Goal: Information Seeking & Learning: Learn about a topic

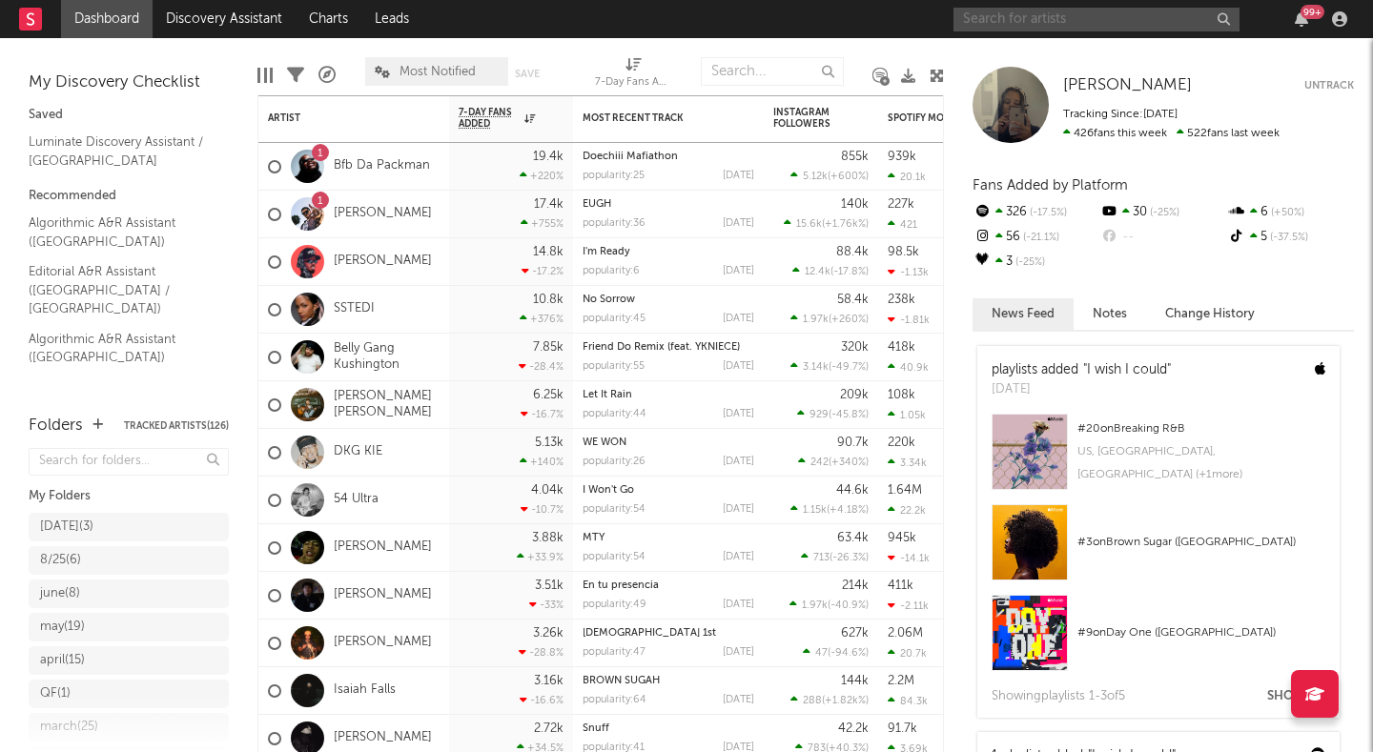
click at [1024, 24] on input "text" at bounding box center [1097, 20] width 286 height 24
click at [402, 160] on link "Bfb Da Packman" at bounding box center [382, 166] width 96 height 16
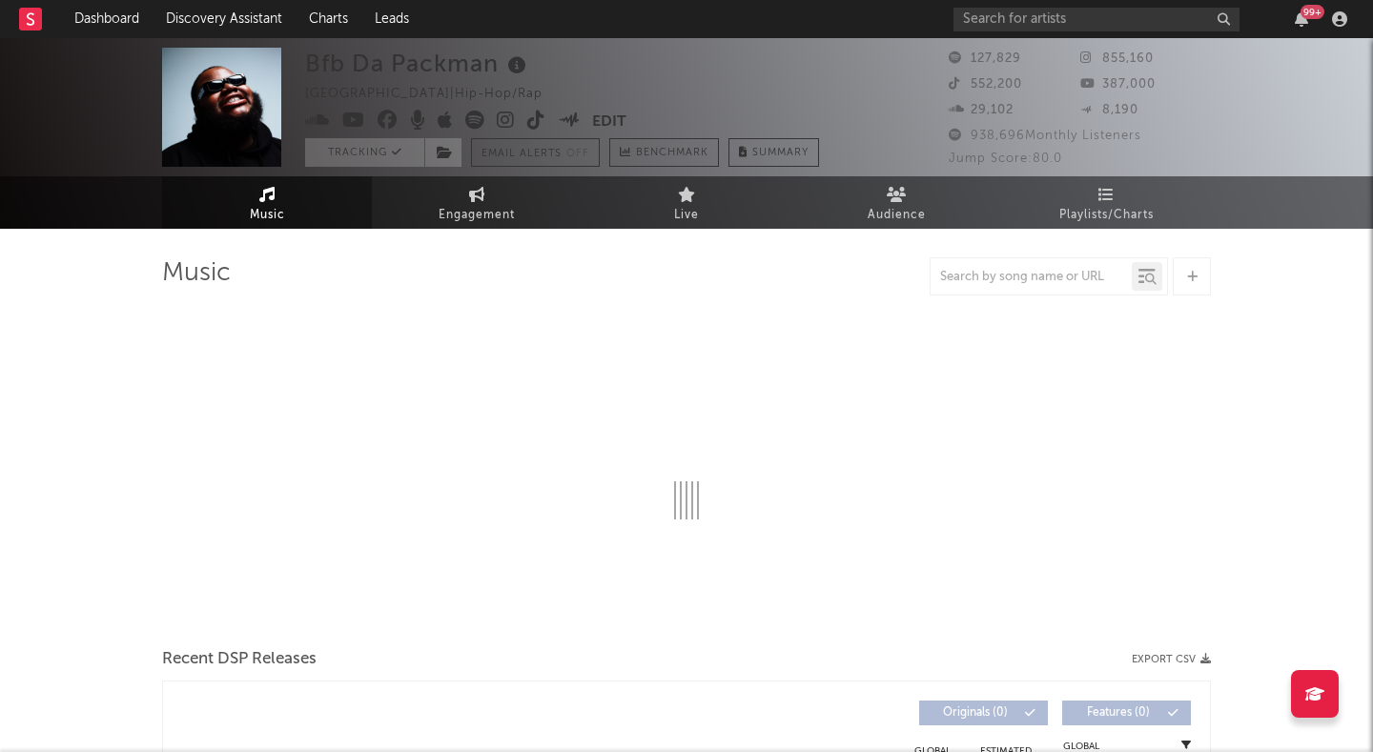
select select "6m"
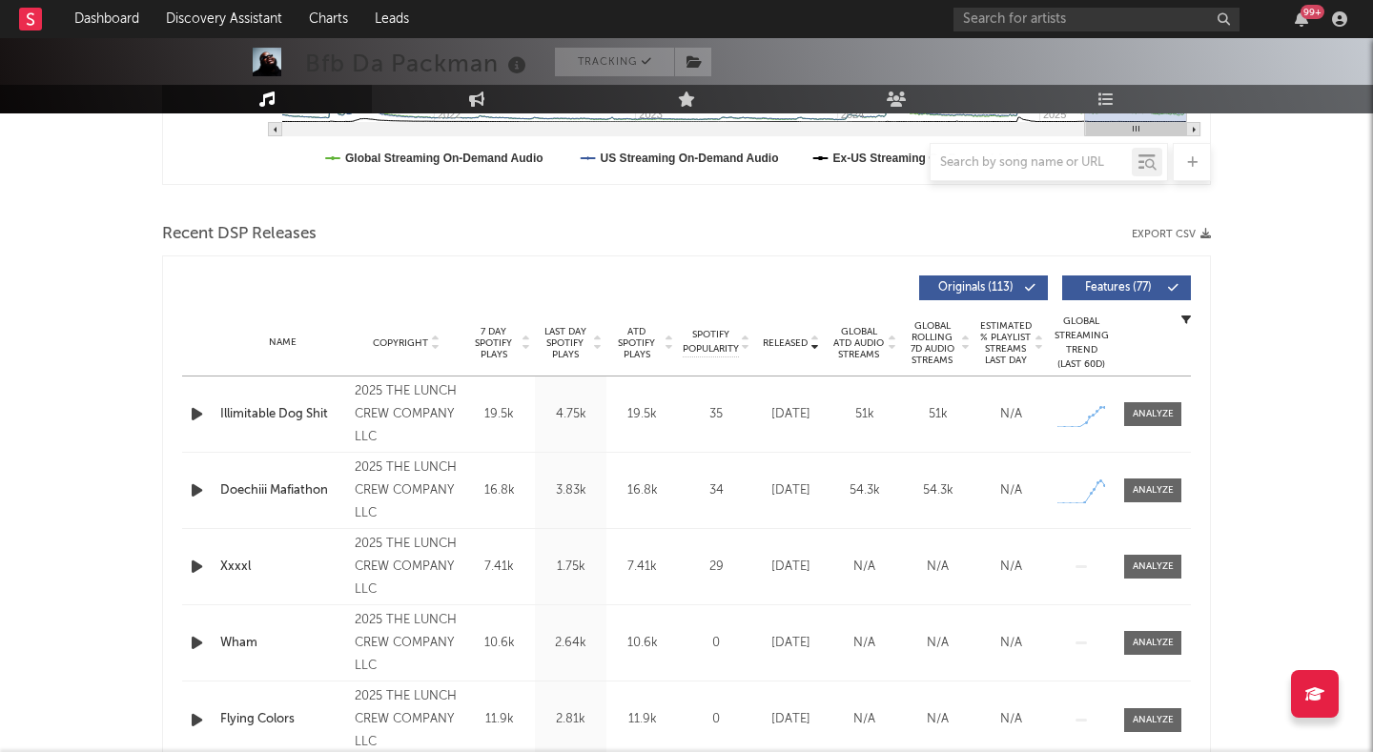
scroll to position [577, 0]
click at [192, 412] on icon "button" at bounding box center [197, 413] width 20 height 24
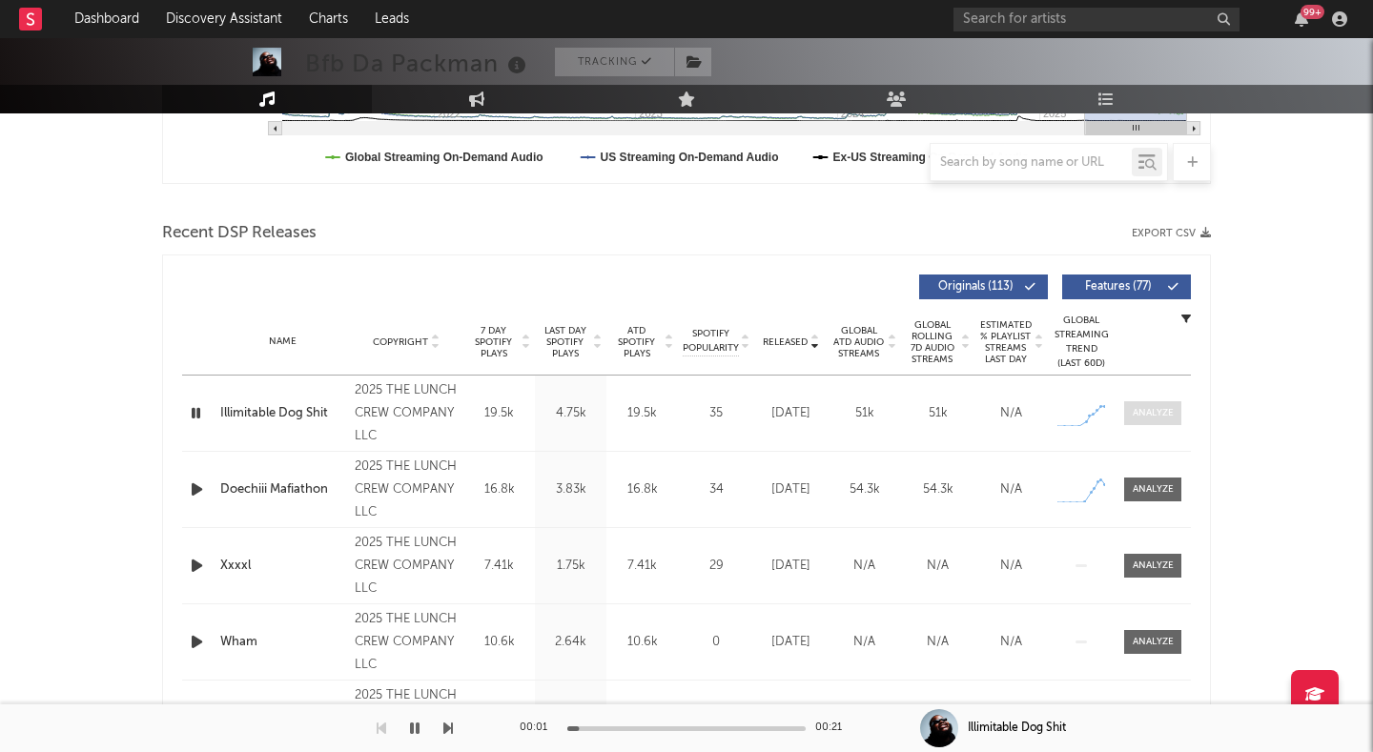
click at [1153, 418] on div at bounding box center [1153, 413] width 41 height 14
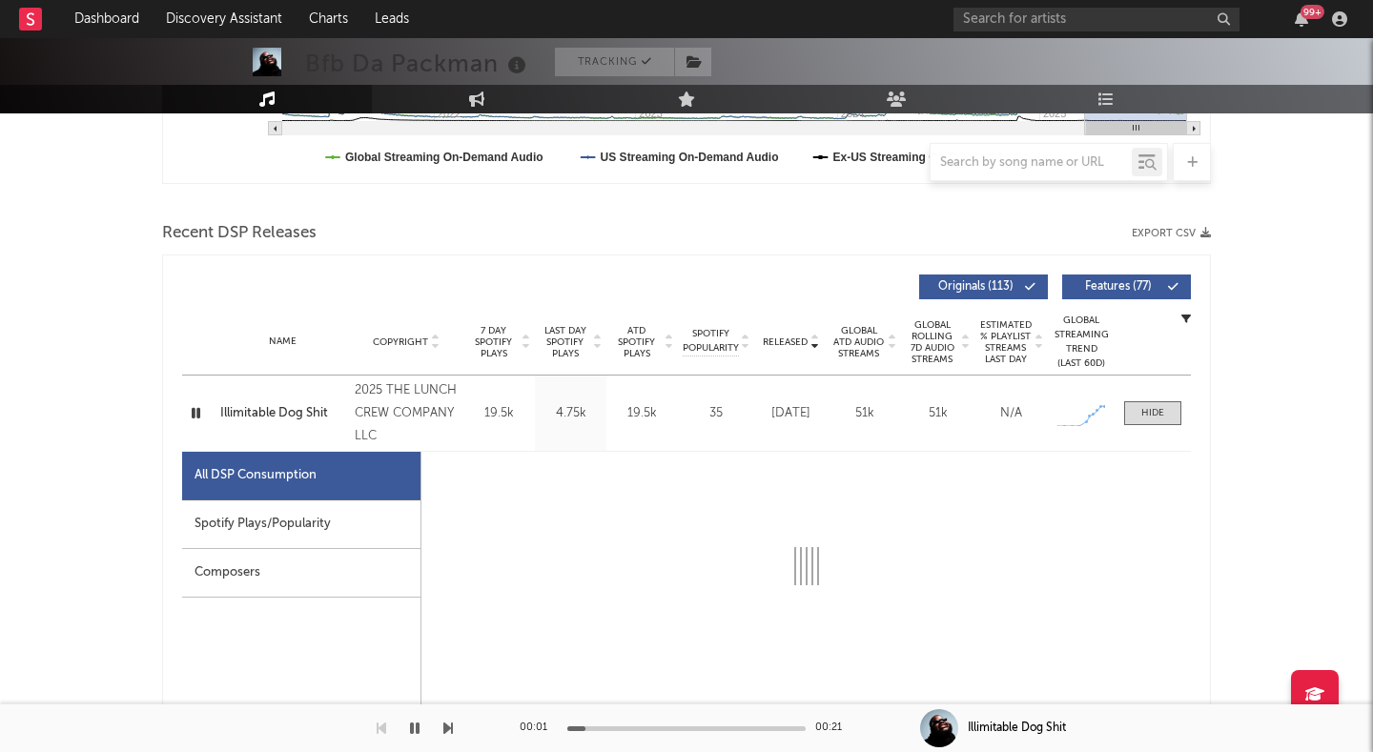
select select "1w"
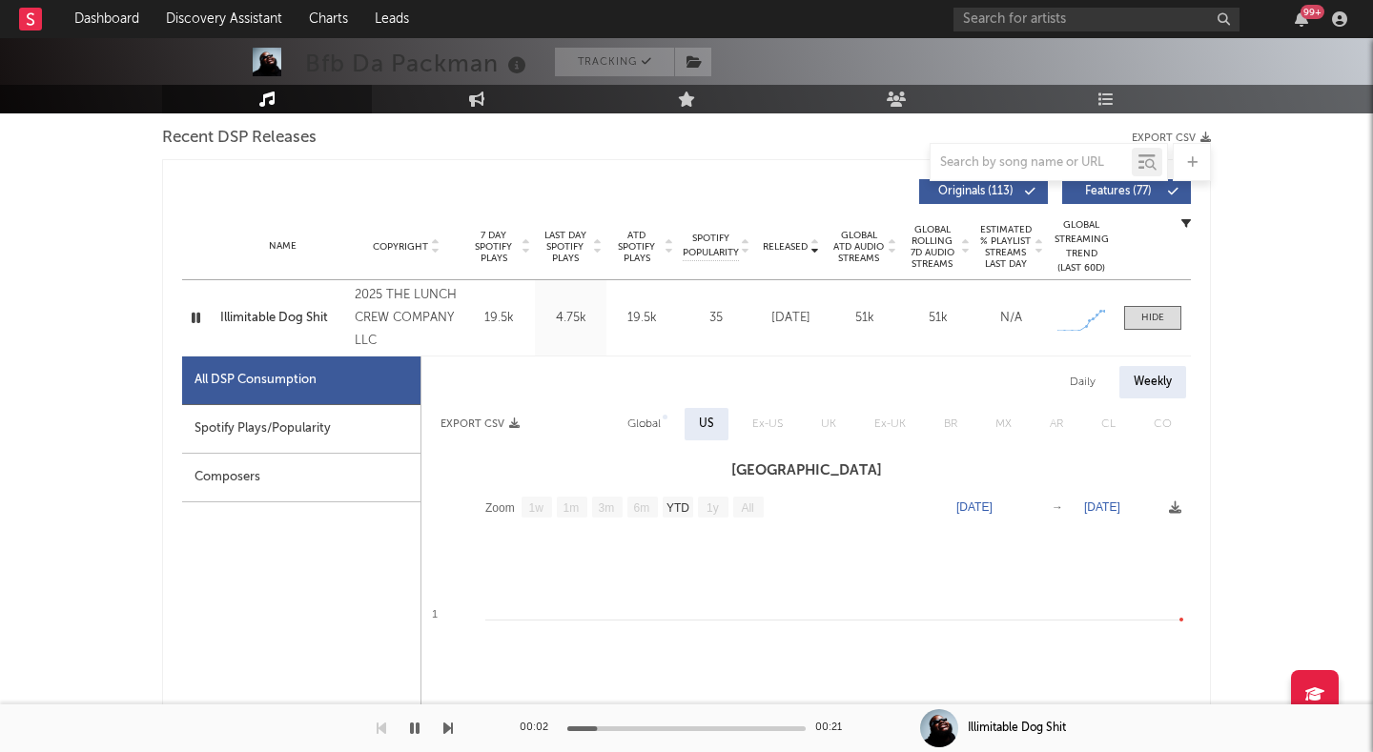
scroll to position [871, 0]
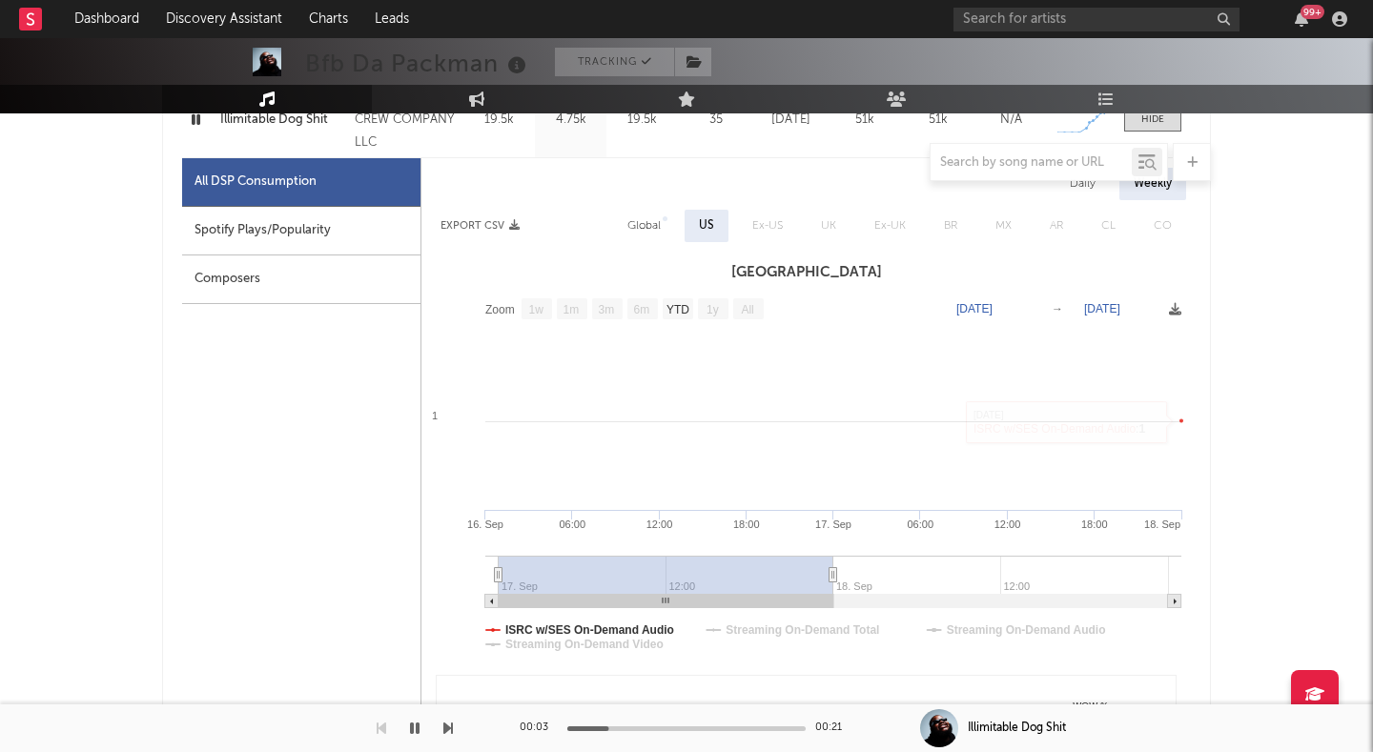
click at [1078, 189] on div "Daily" at bounding box center [1083, 184] width 54 height 32
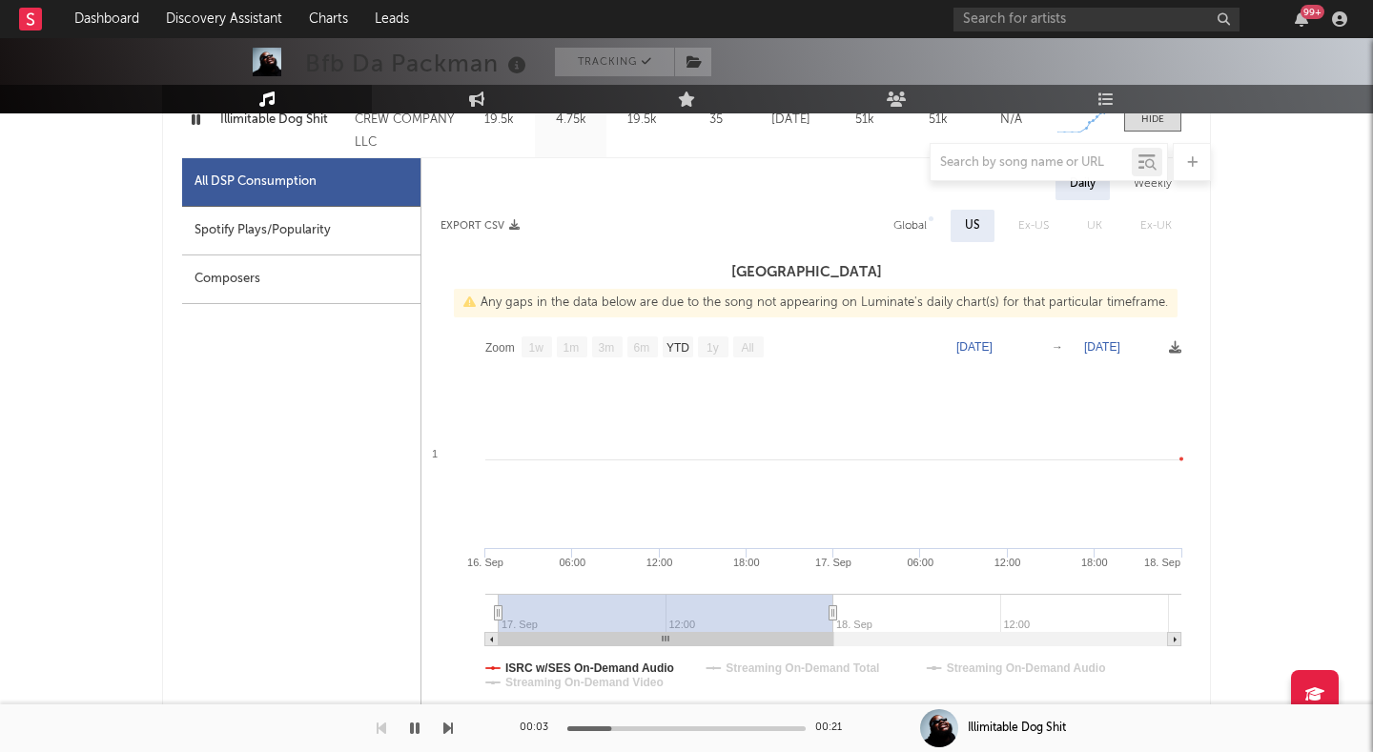
select select "1w"
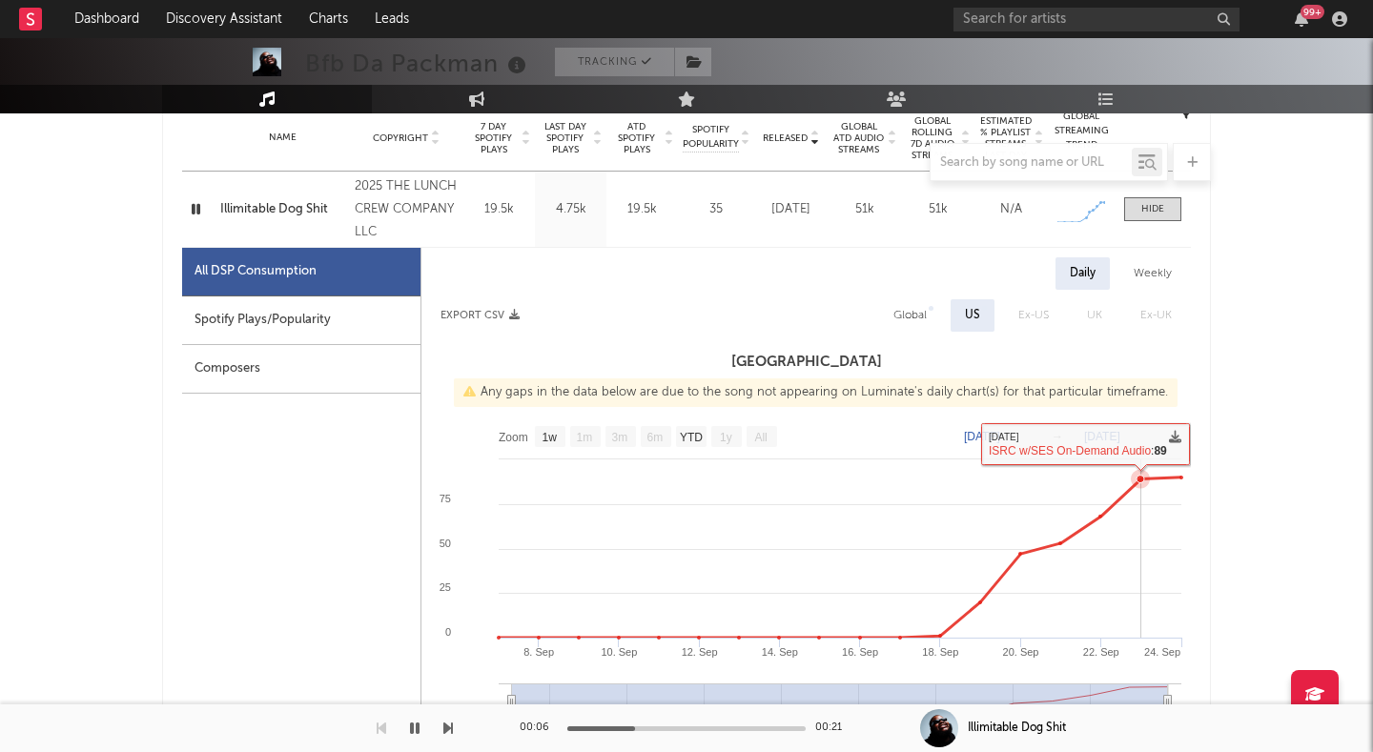
scroll to position [769, 0]
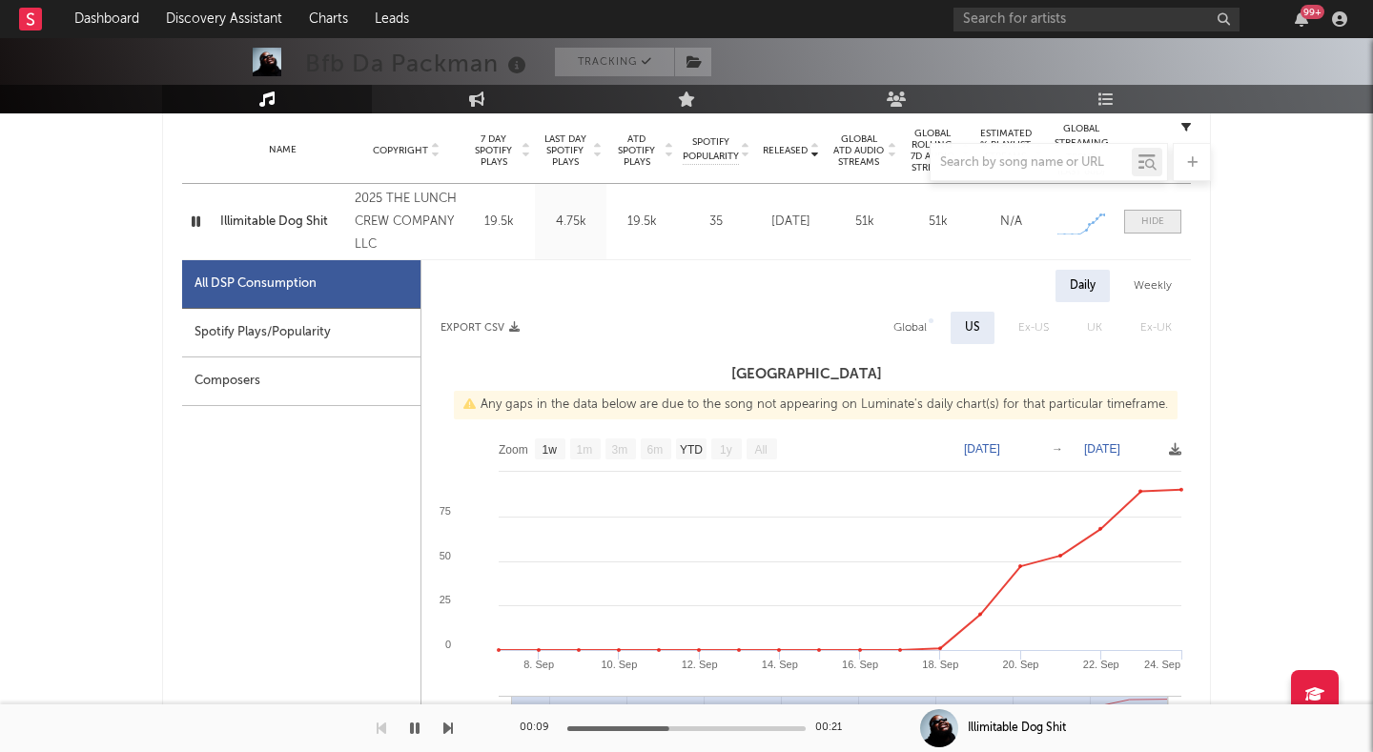
click at [1164, 226] on span at bounding box center [1152, 222] width 57 height 24
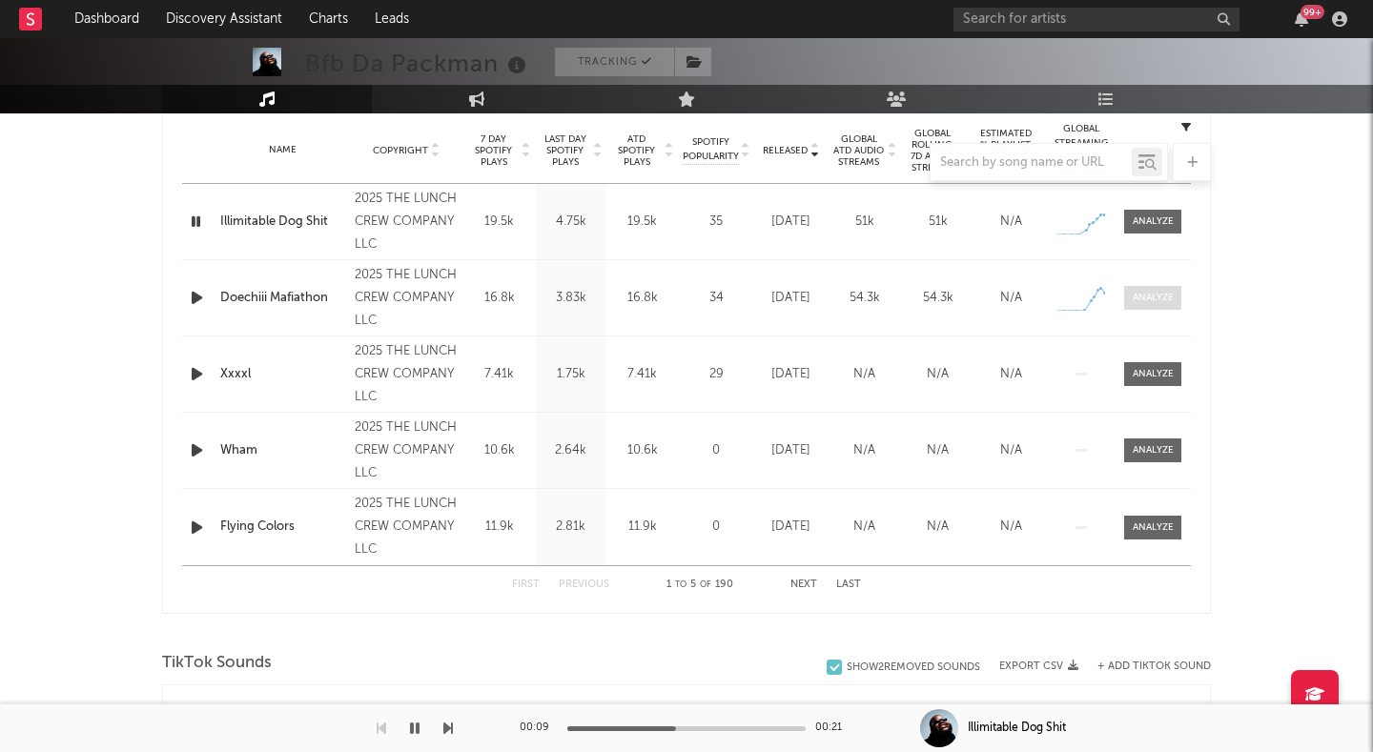
click at [1153, 300] on div at bounding box center [1153, 298] width 41 height 14
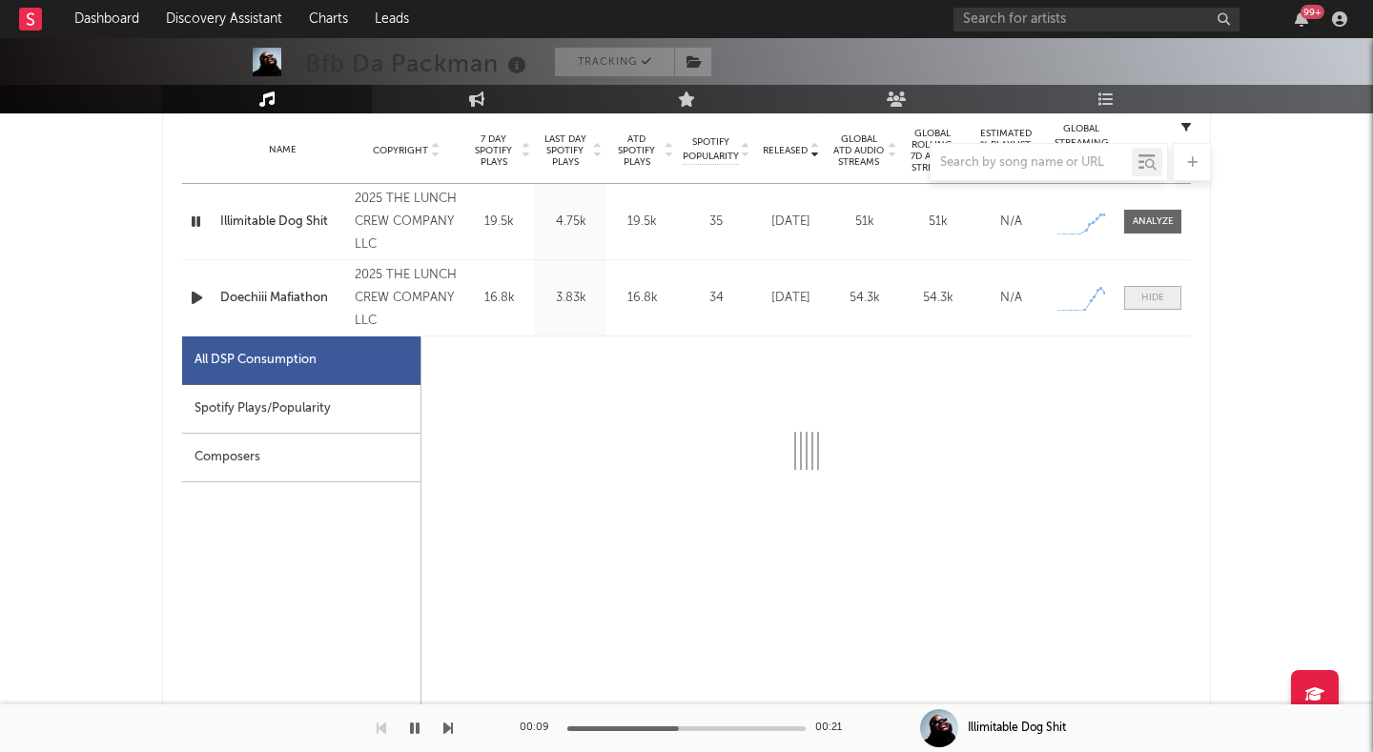
select select "1w"
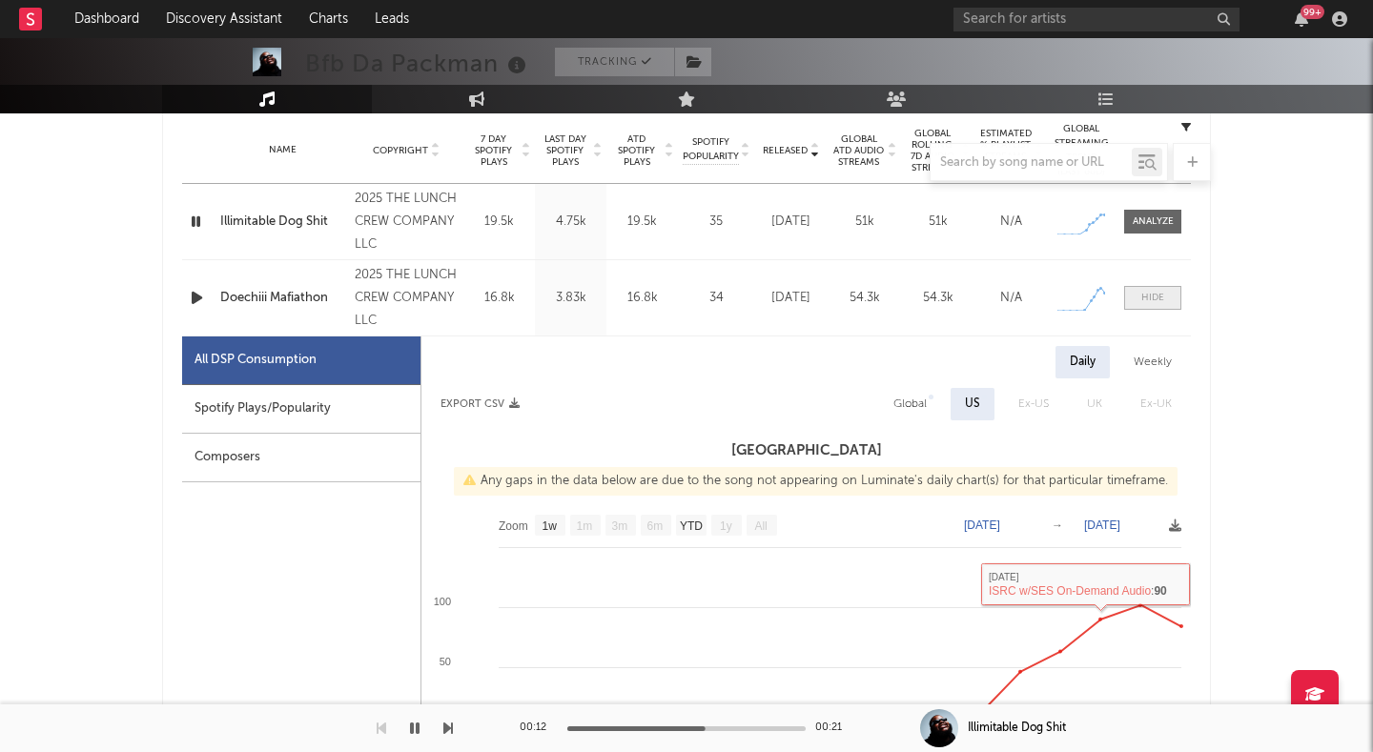
click at [1155, 297] on div at bounding box center [1152, 298] width 23 height 14
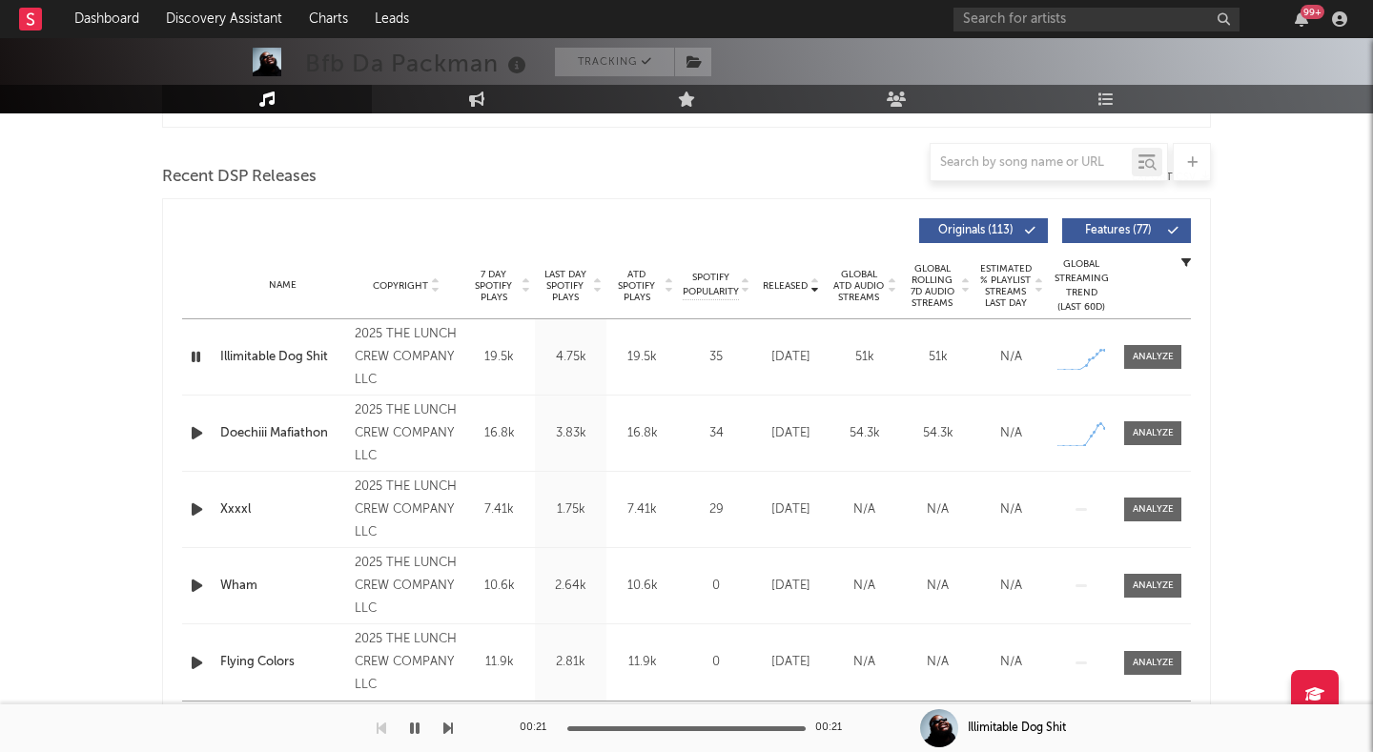
scroll to position [625, 0]
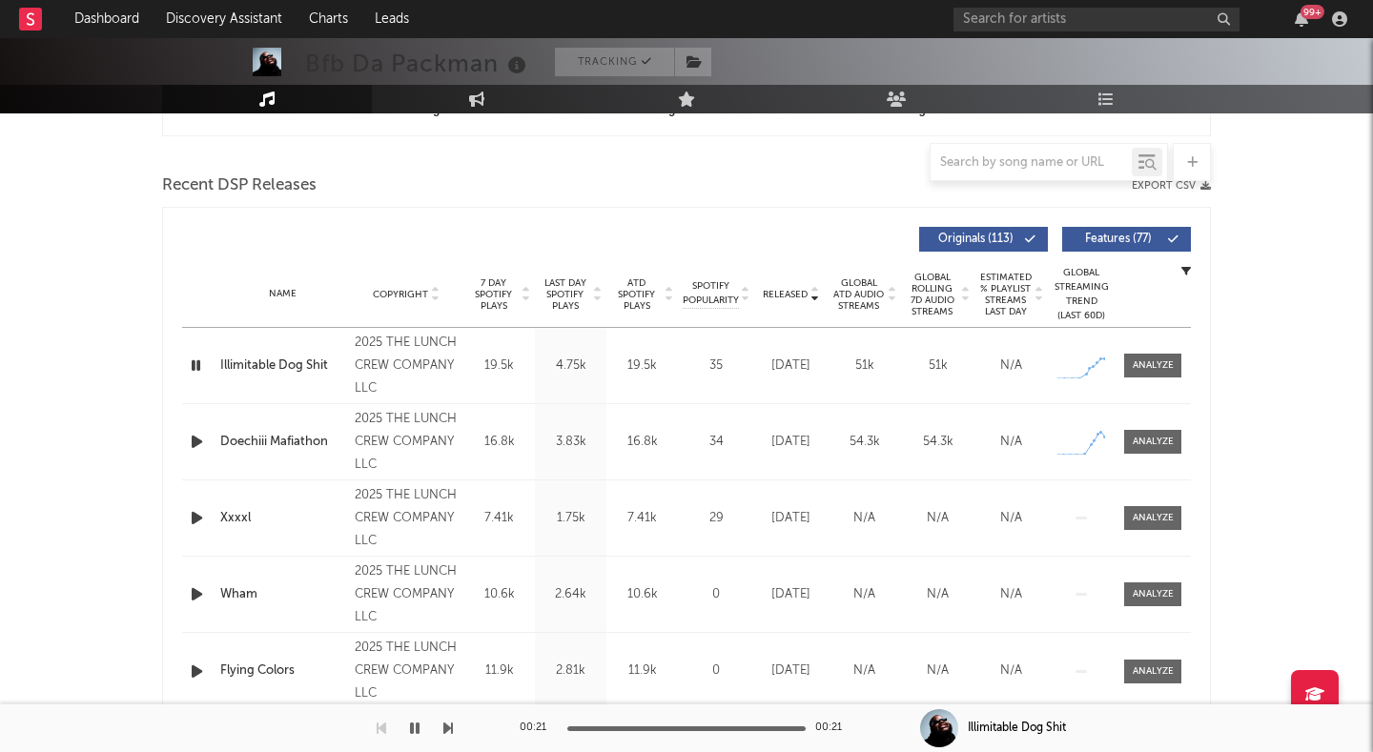
click at [192, 435] on icon "button" at bounding box center [197, 442] width 20 height 24
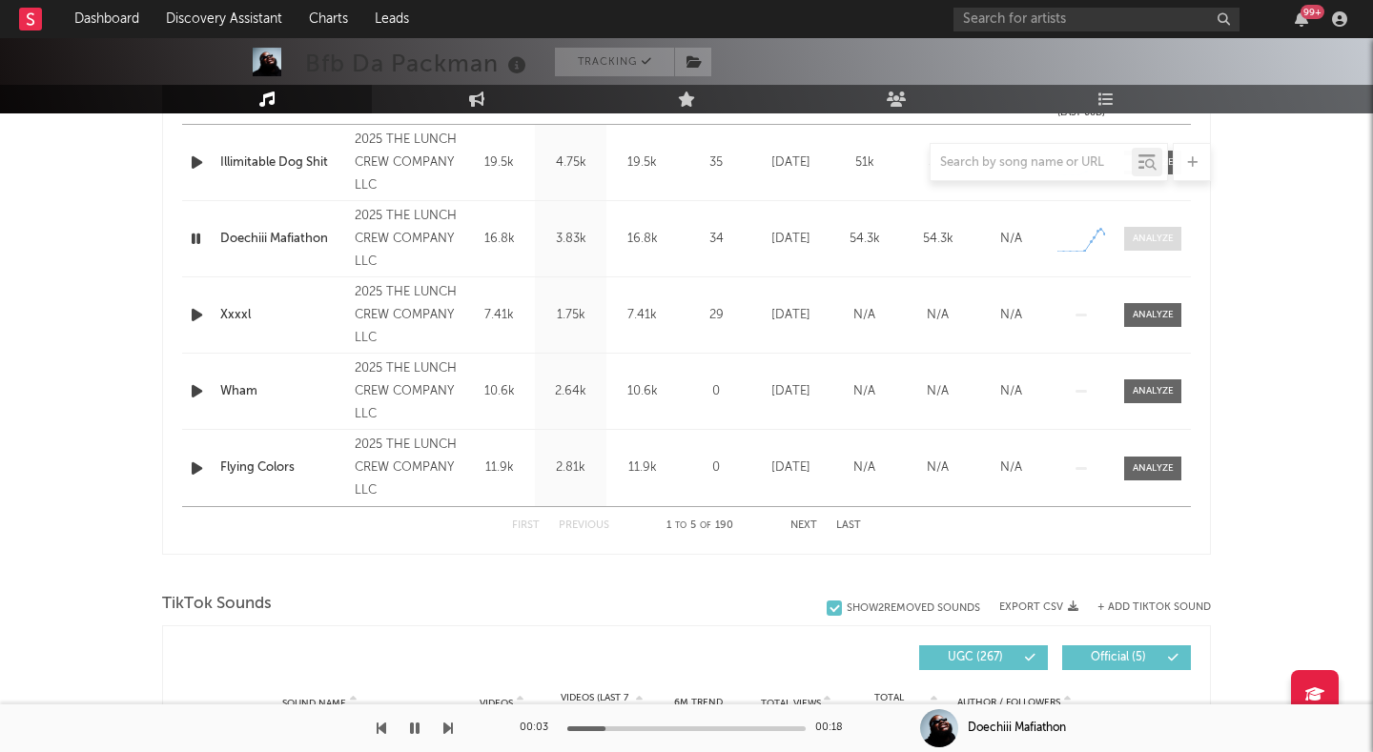
scroll to position [907, 0]
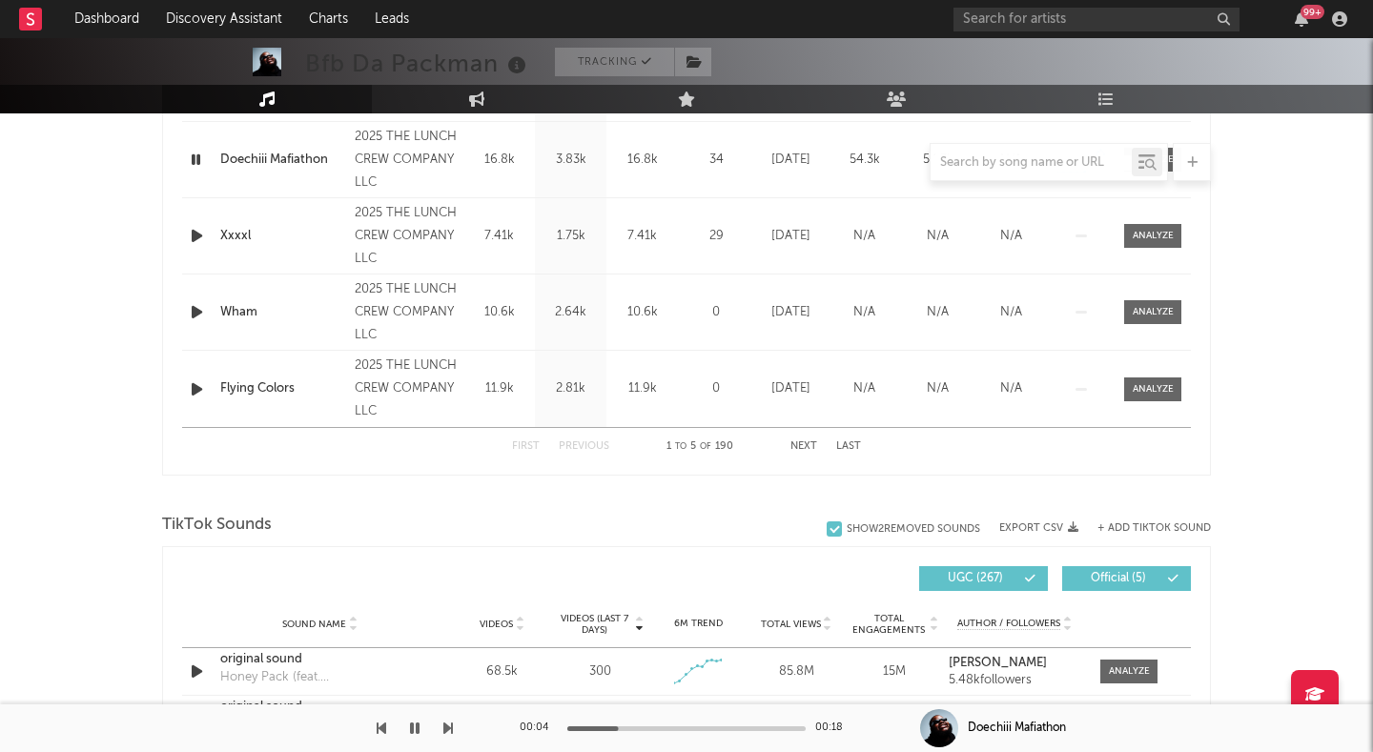
click at [794, 442] on button "Next" at bounding box center [804, 447] width 27 height 10
click at [1131, 389] on span at bounding box center [1152, 390] width 57 height 24
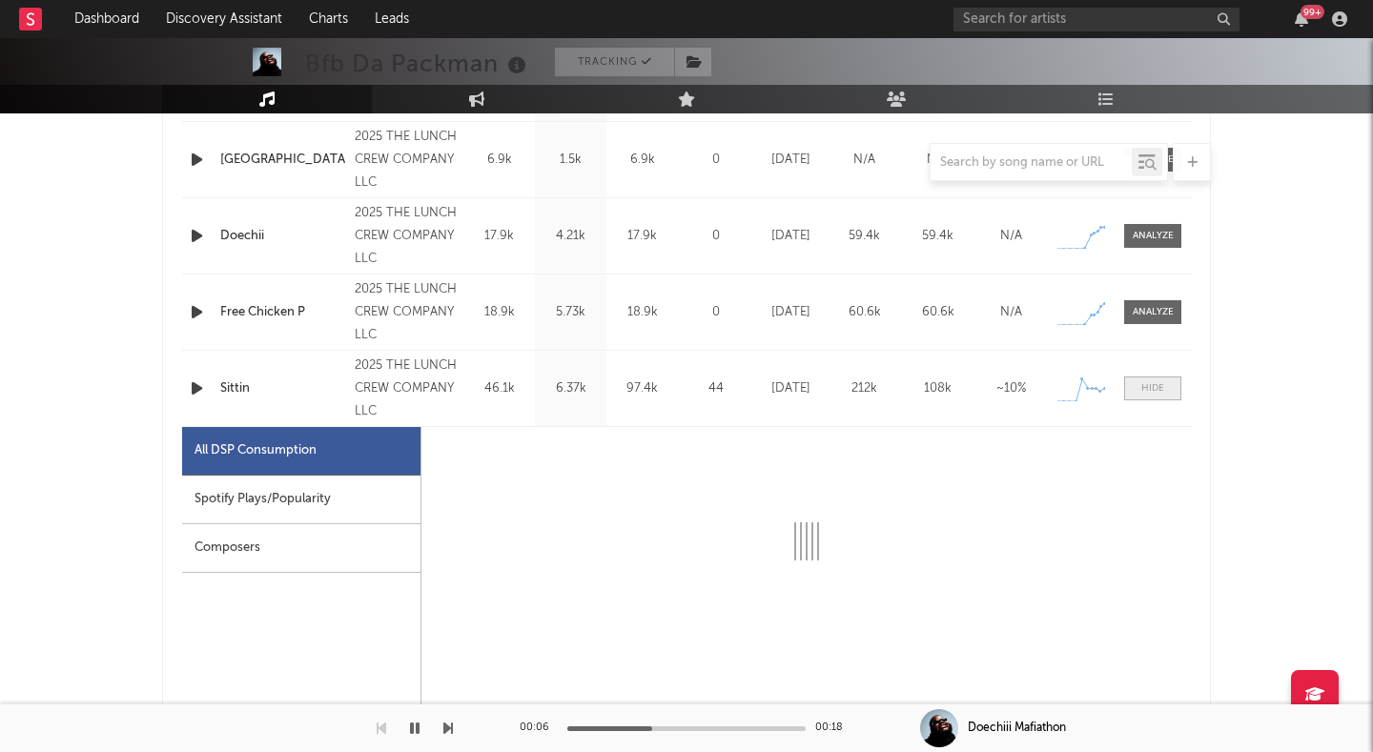
select select "1w"
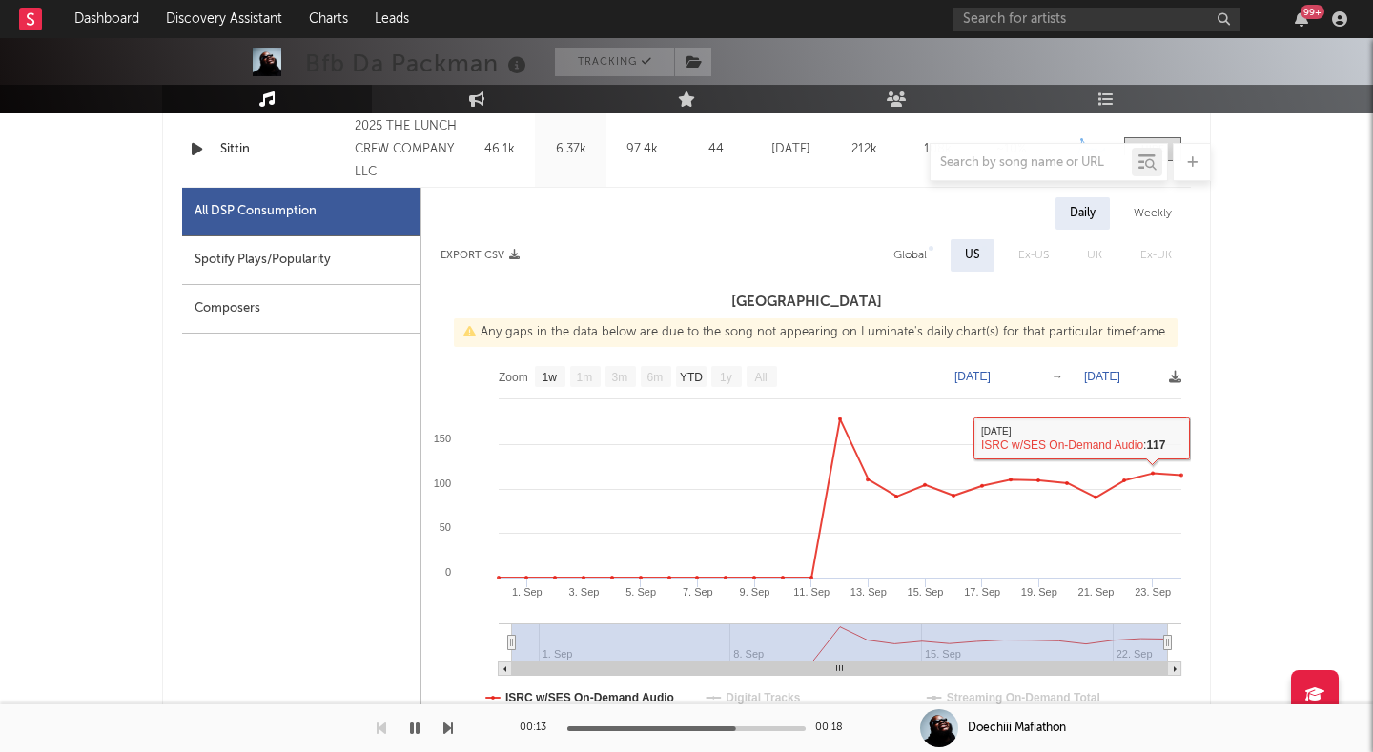
scroll to position [1125, 0]
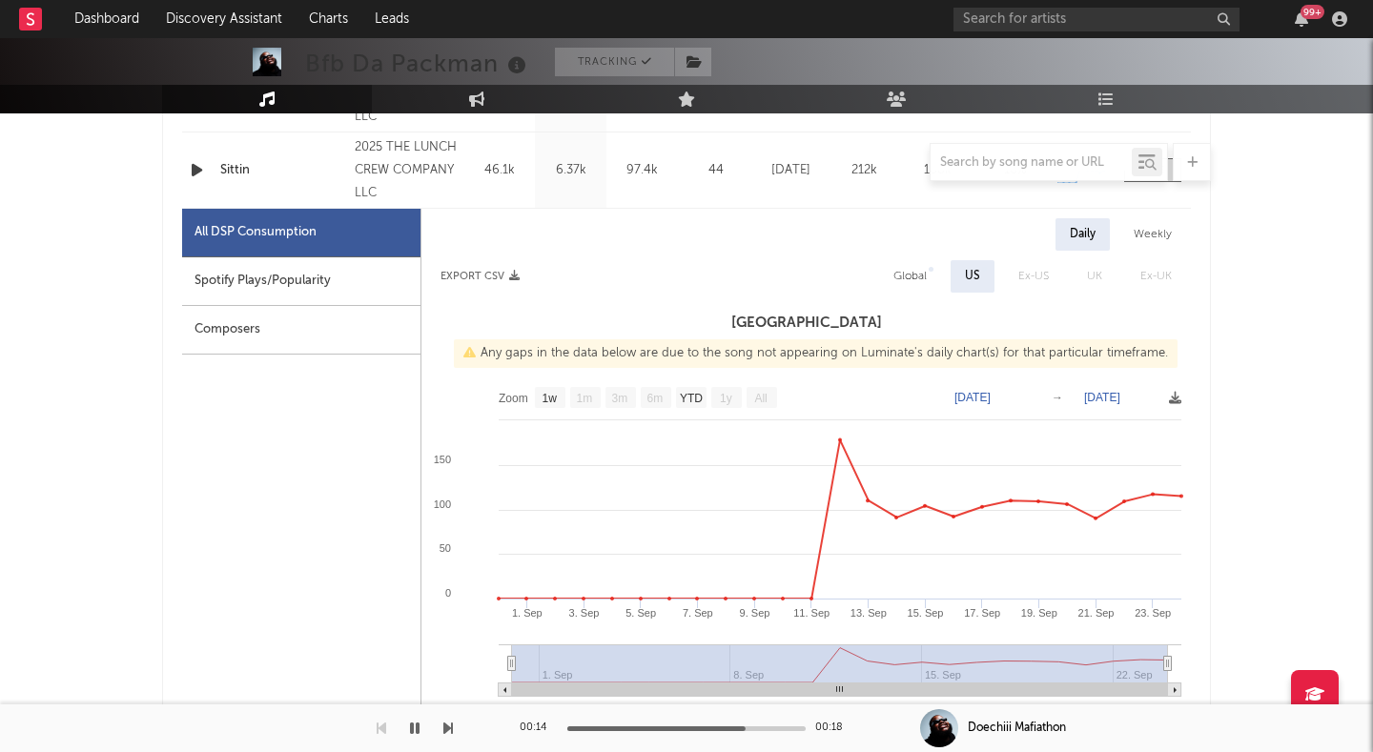
click at [1147, 236] on div "Weekly" at bounding box center [1153, 234] width 67 height 32
select select "1w"
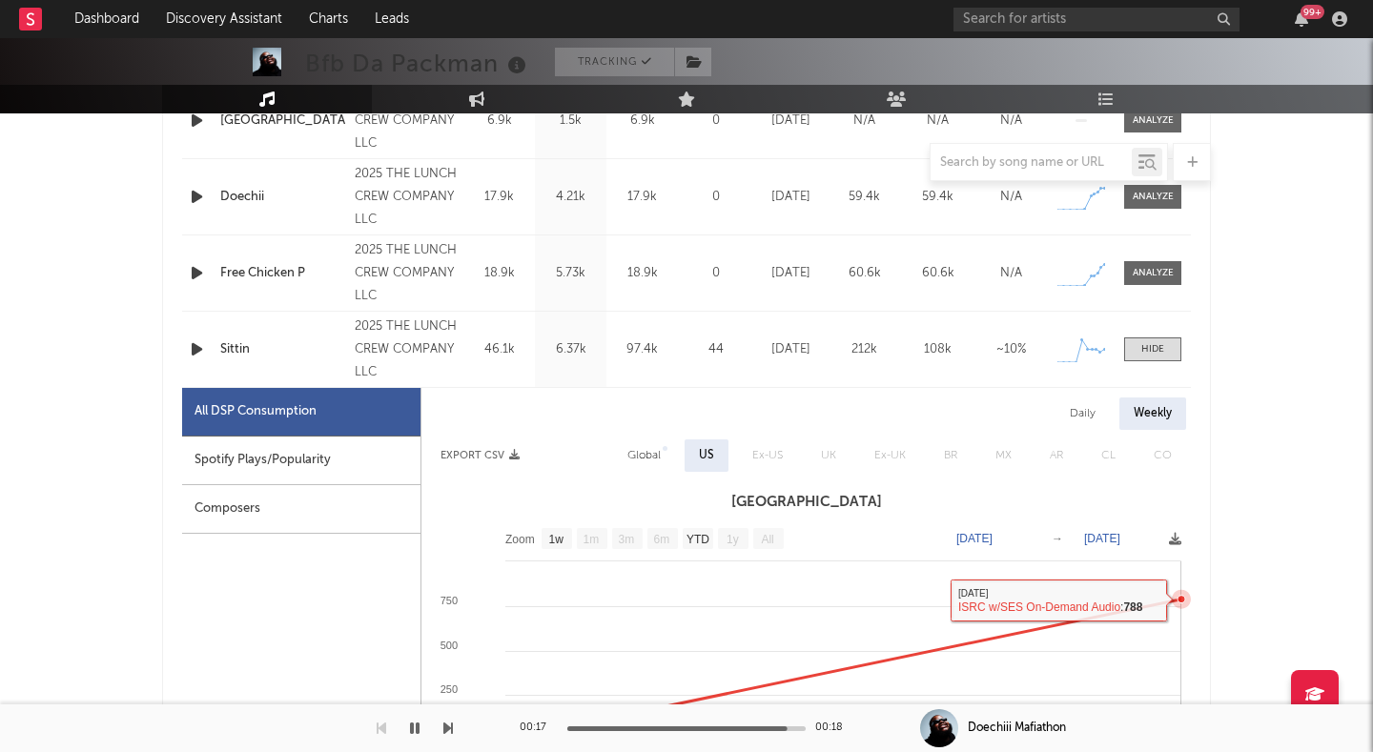
scroll to position [939, 0]
